Goal: Information Seeking & Learning: Find specific fact

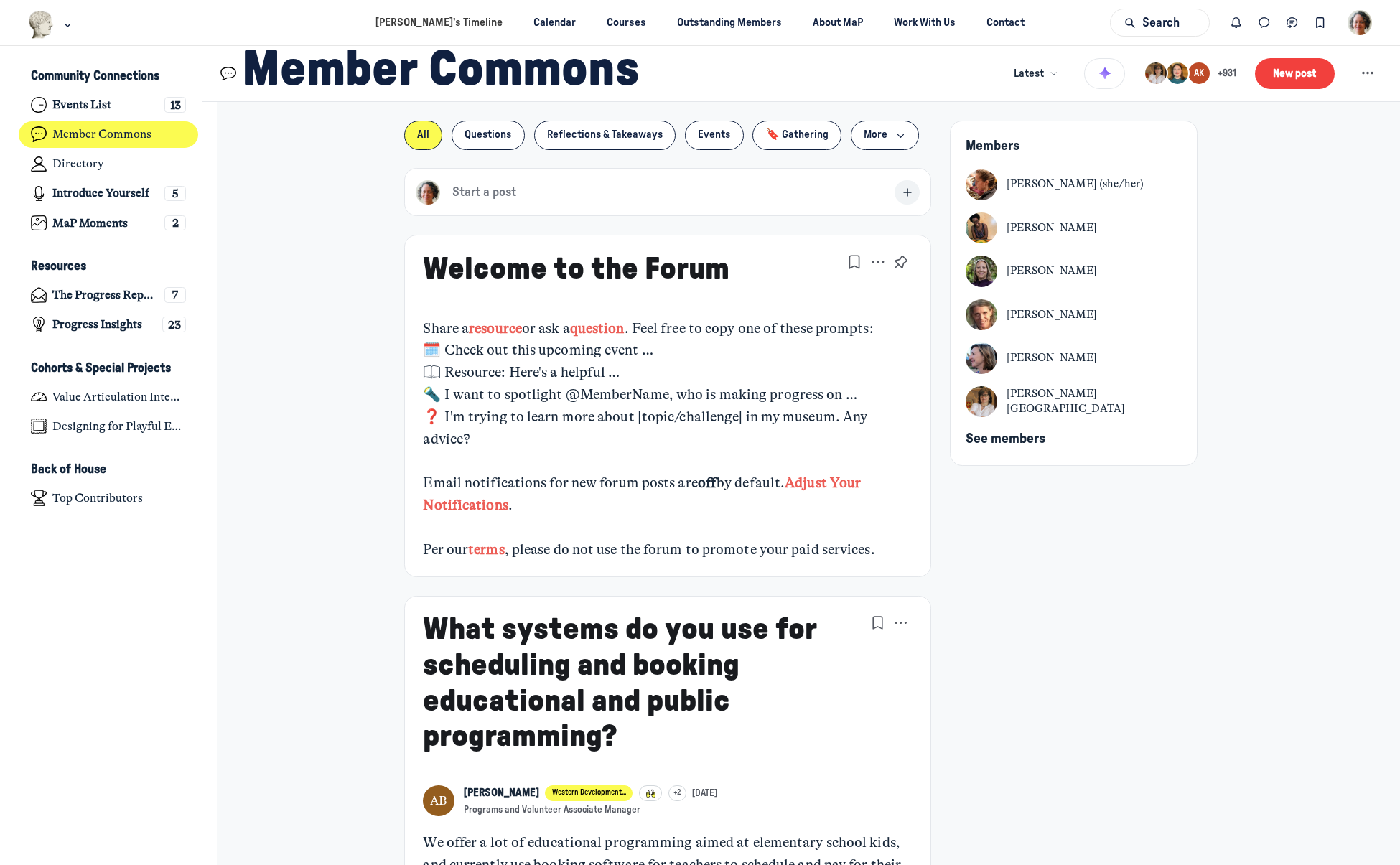
scroll to position [5503, 2822]
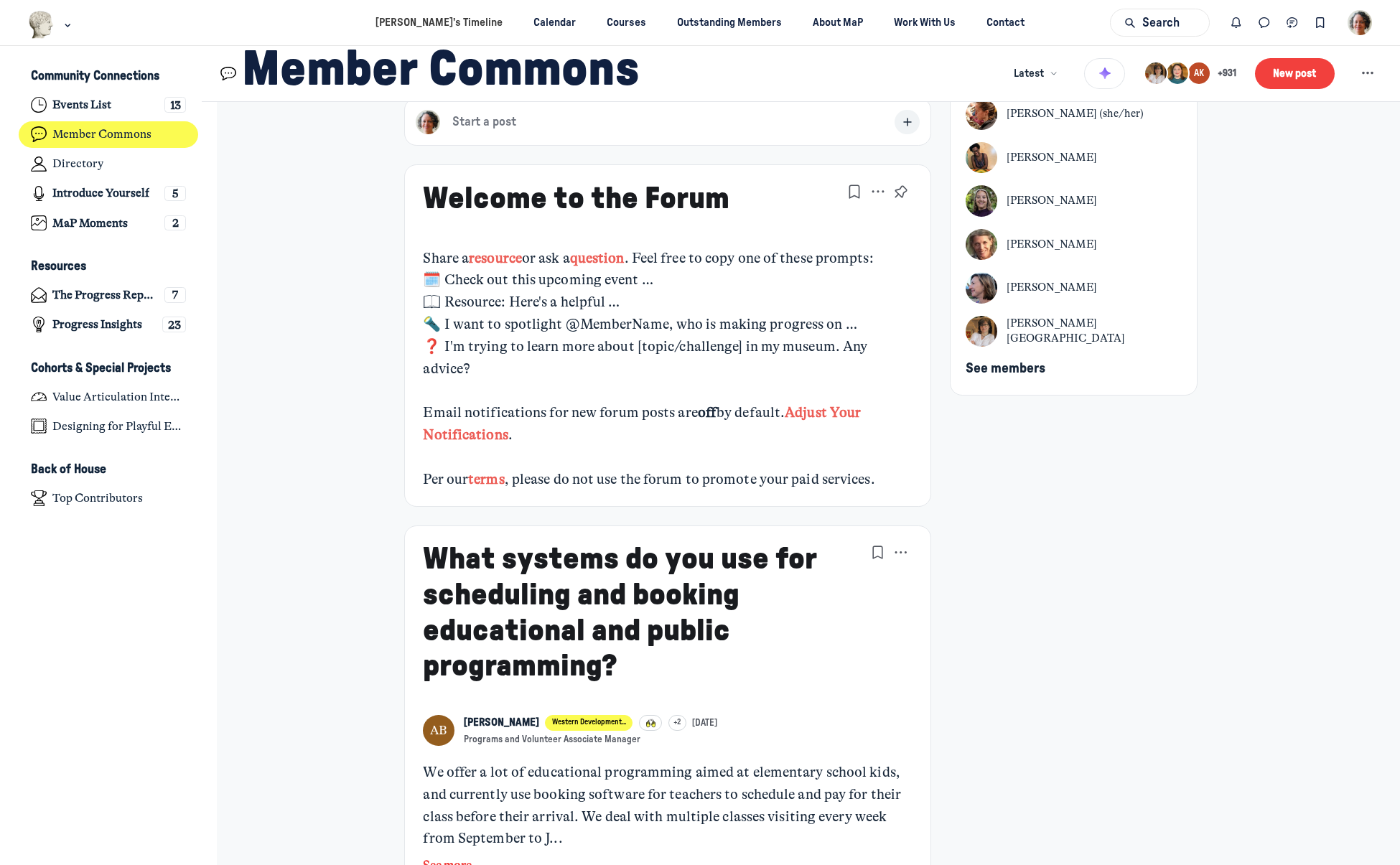
scroll to position [0, 0]
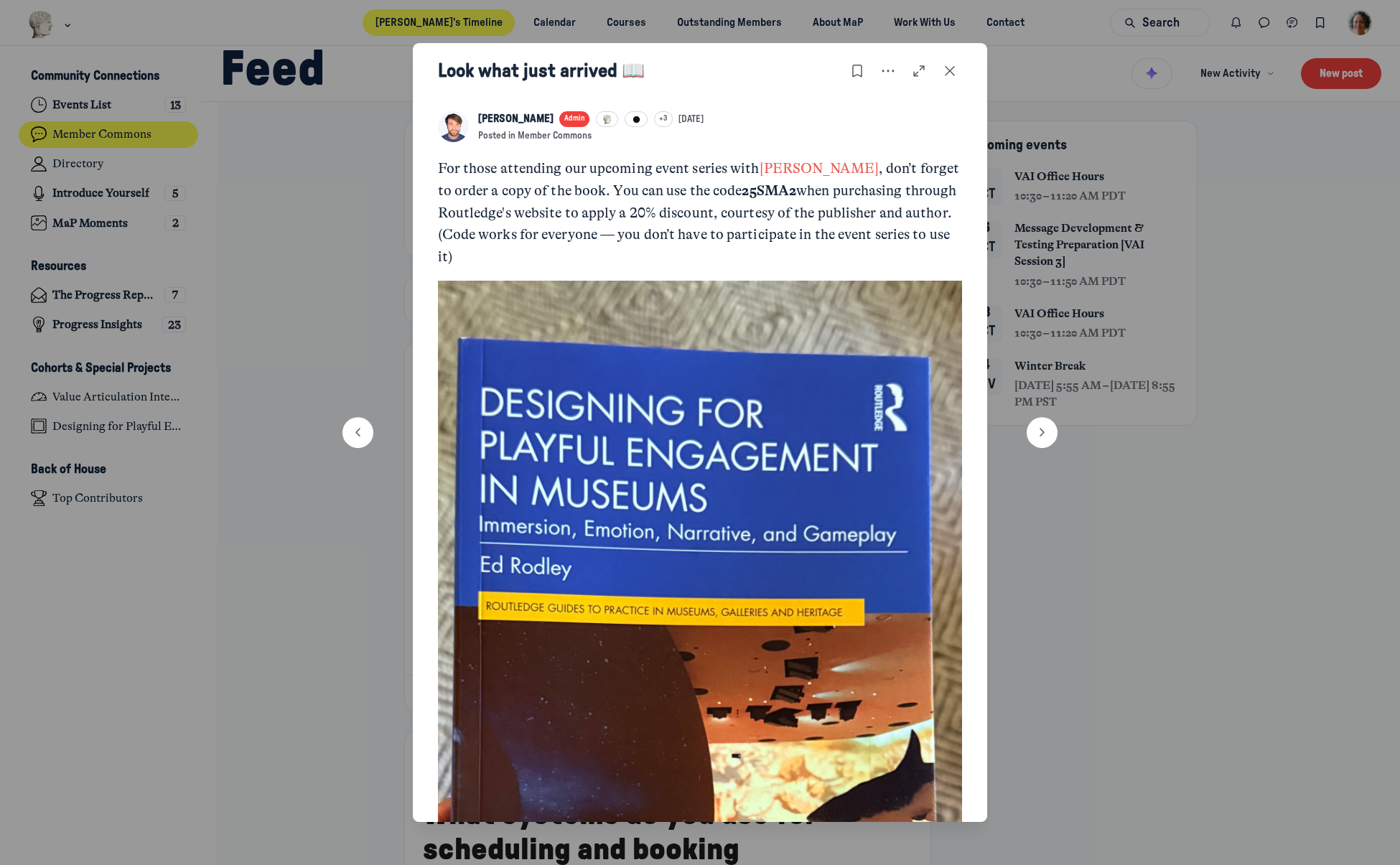
scroll to position [3557, 2822]
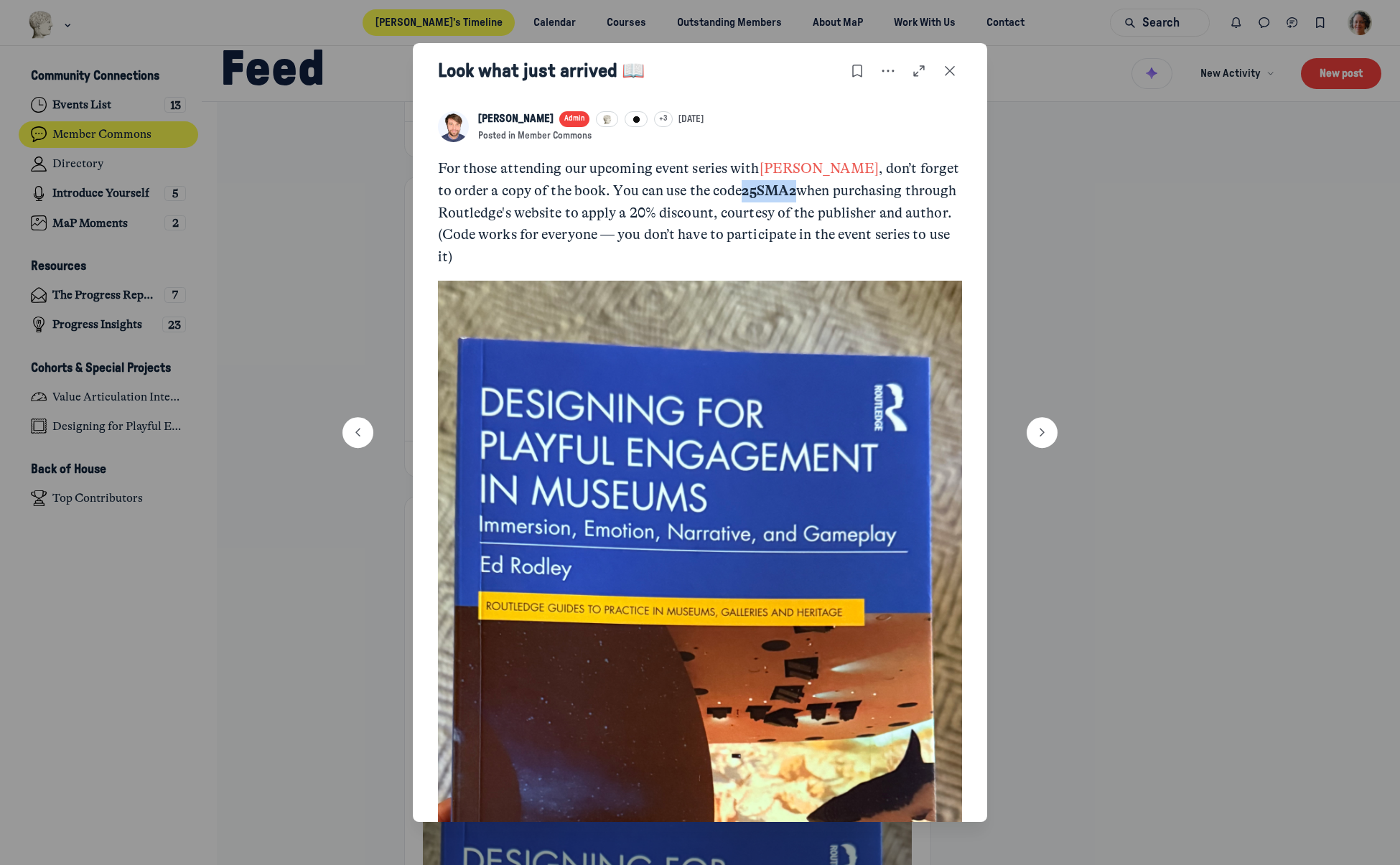
drag, startPoint x: 693, startPoint y: 190, endPoint x: 744, endPoint y: 182, distance: 51.6
click at [745, 182] on p "For those attending our upcoming event series with [PERSON_NAME] , don’t forget…" at bounding box center [700, 214] width 525 height 111
copy strong "25SMA2"
